Goal: Register for event/course

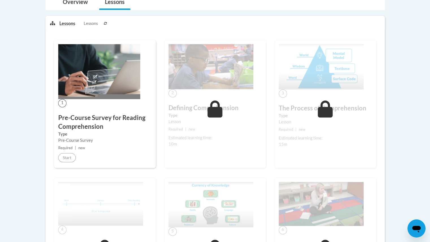
scroll to position [132, 0]
click at [90, 121] on h3 "Pre-Course Survey for Reading Comprehension" at bounding box center [104, 122] width 93 height 18
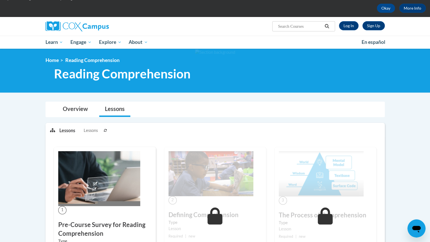
scroll to position [0, 0]
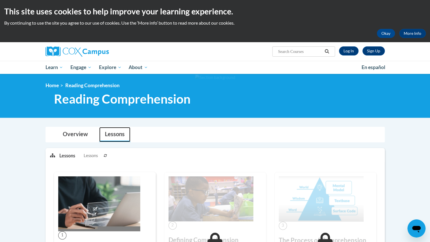
click at [115, 135] on link "Lessons" at bounding box center [114, 134] width 31 height 15
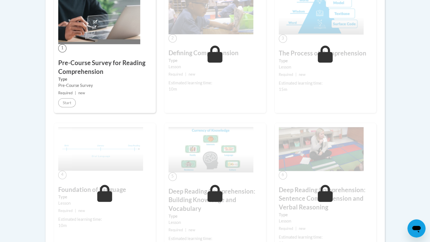
scroll to position [187, 0]
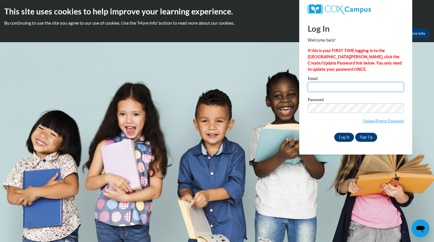
type input "remmelsarah@aasd.k12.wi.us"
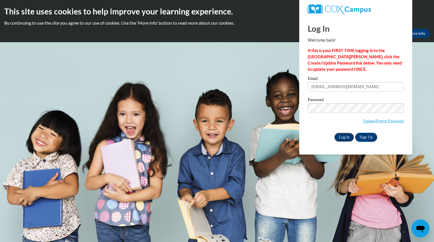
click at [344, 139] on input "Log In" at bounding box center [344, 137] width 20 height 9
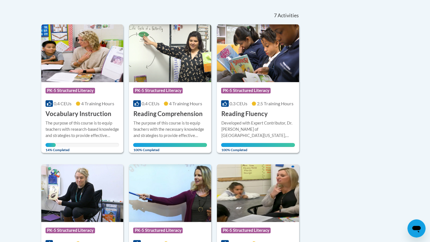
scroll to position [120, 0]
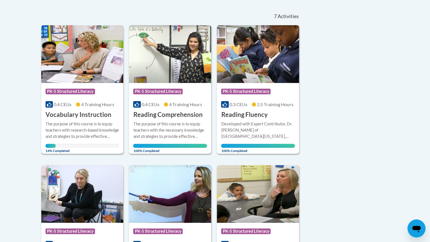
click at [102, 118] on h3 "Vocabulary Instruction" at bounding box center [79, 114] width 66 height 9
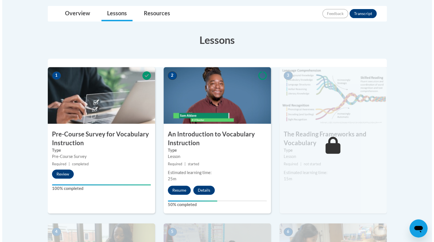
scroll to position [131, 0]
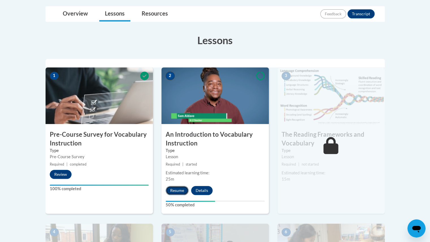
click at [174, 189] on button "Resume" at bounding box center [177, 190] width 23 height 9
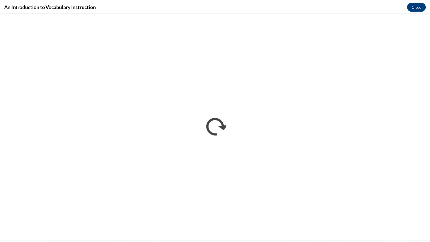
scroll to position [0, 0]
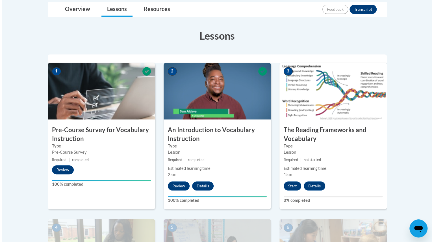
scroll to position [137, 0]
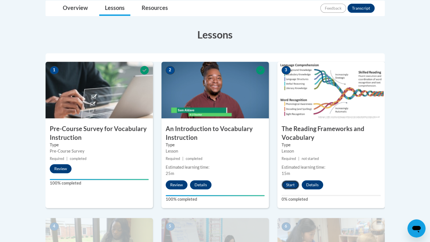
click at [291, 187] on button "Start" at bounding box center [291, 184] width 18 height 9
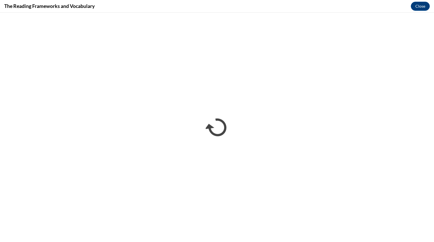
scroll to position [0, 0]
